Goal: Navigation & Orientation: Find specific page/section

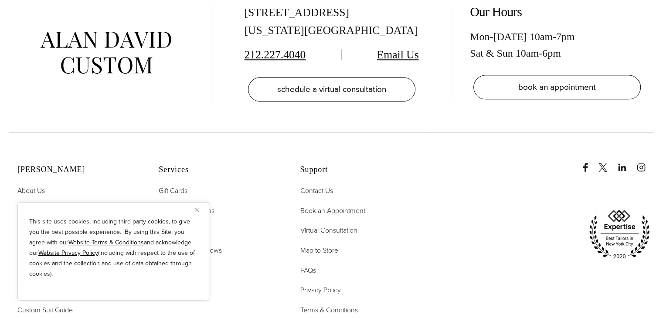
scroll to position [4261, 0]
click at [324, 186] on span "Contact Us" at bounding box center [316, 191] width 33 height 10
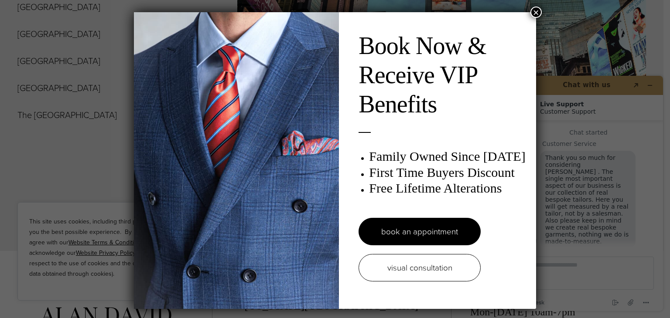
click at [538, 7] on div "Book Now & Receive VIP Benefits Family Owned Since 1913 First Time Buyers Disco…" at bounding box center [335, 159] width 670 height 318
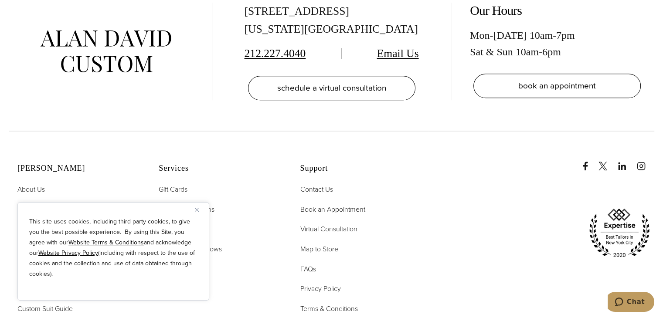
scroll to position [4261, 0]
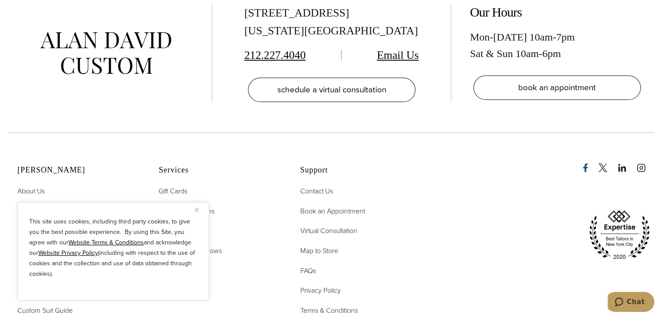
click at [588, 164] on icon "Facebook" at bounding box center [585, 168] width 9 height 9
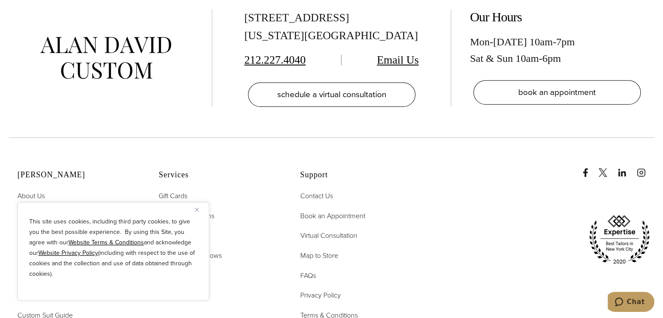
scroll to position [4252, 0]
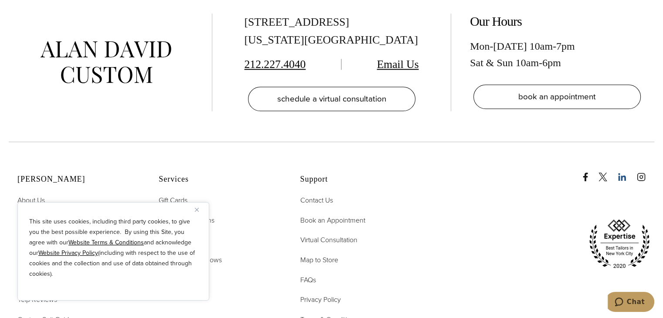
click at [618, 173] on icon "linkedin" at bounding box center [622, 177] width 9 height 9
